Goal: Information Seeking & Learning: Find specific page/section

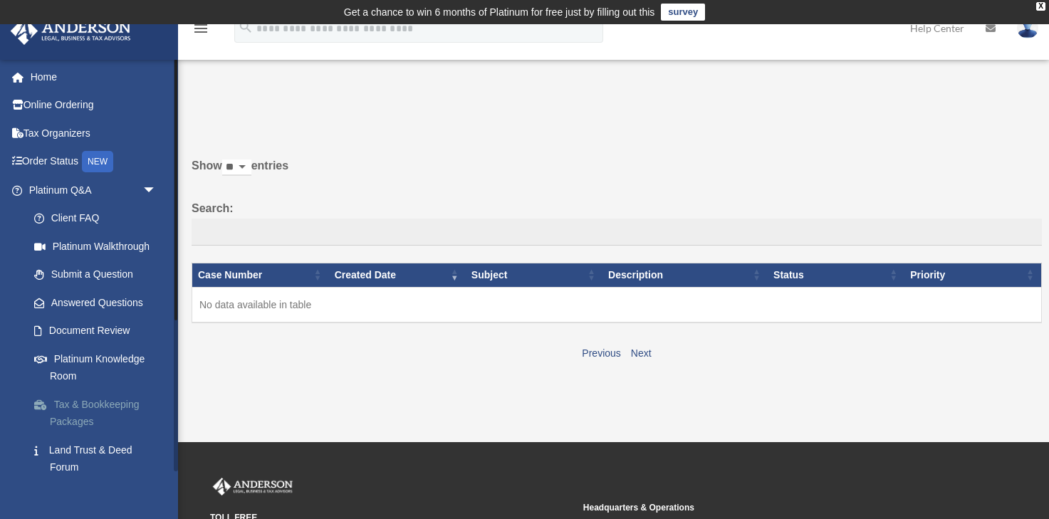
click at [61, 409] on link "Tax & Bookkeeping Packages" at bounding box center [99, 413] width 158 height 46
click at [78, 353] on link "Platinum Knowledge Room" at bounding box center [99, 368] width 158 height 46
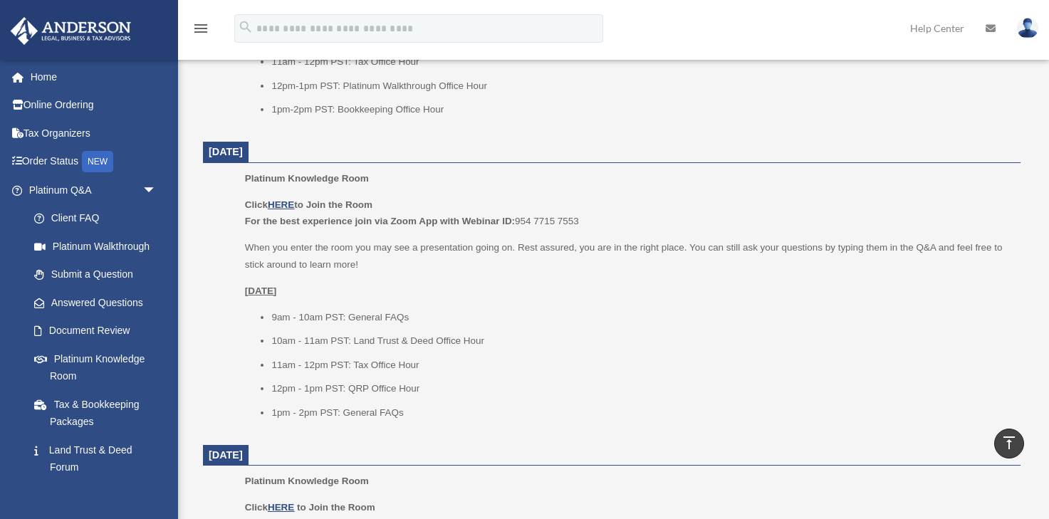
scroll to position [823, 0]
click at [288, 207] on u "HERE" at bounding box center [281, 206] width 26 height 11
